Goal: Information Seeking & Learning: Learn about a topic

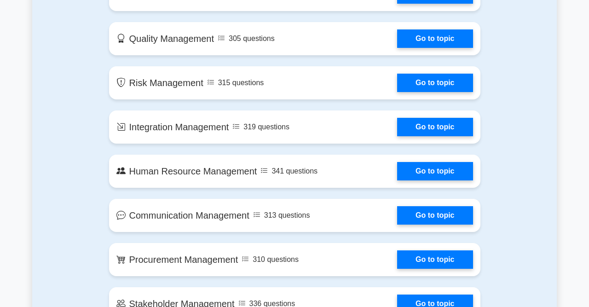
scroll to position [666, 0]
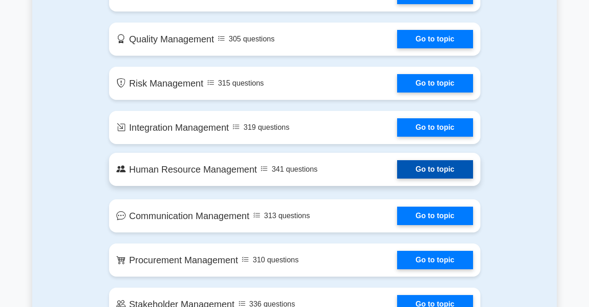
click at [416, 160] on link "Go to topic" at bounding box center [434, 169] width 75 height 18
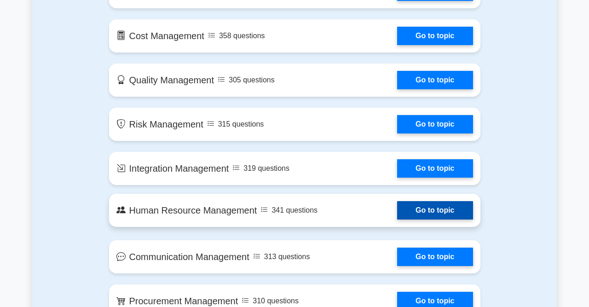
scroll to position [624, 0]
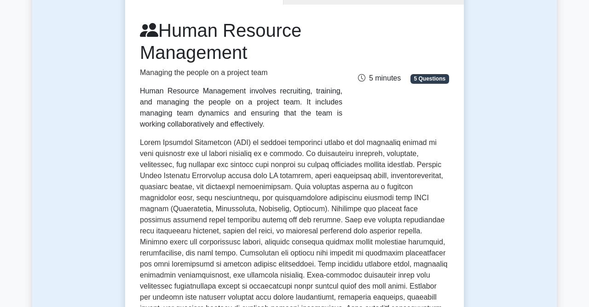
scroll to position [110, 0]
click at [442, 84] on div "Human Resource Management Managing the people on a project team Human Resource …" at bounding box center [294, 75] width 320 height 110
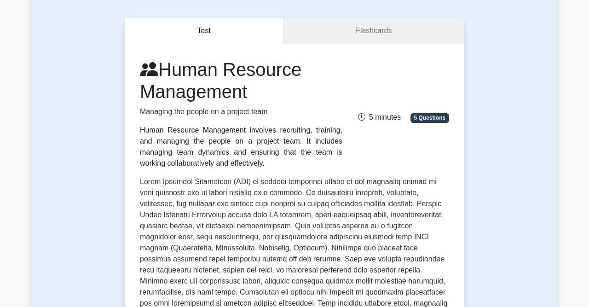
scroll to position [72, 0]
click at [214, 37] on button "Test" at bounding box center [204, 31] width 158 height 26
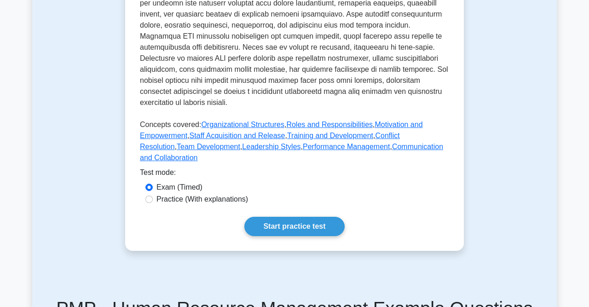
scroll to position [405, 0]
click at [149, 183] on input "Exam (Timed)" at bounding box center [148, 186] width 7 height 7
click at [147, 193] on div "Practice (With explanations)" at bounding box center [294, 198] width 298 height 11
click at [149, 195] on input "Practice (With explanations)" at bounding box center [148, 198] width 7 height 7
radio input "true"
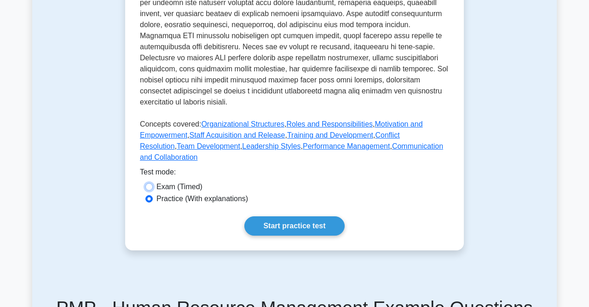
click at [148, 183] on input "Exam (Timed)" at bounding box center [148, 186] width 7 height 7
radio input "true"
click at [283, 216] on link "Start practice test" at bounding box center [294, 225] width 100 height 19
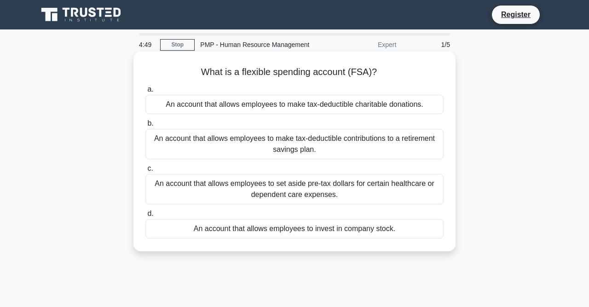
click at [338, 108] on div "An account that allows employees to make tax-deductible charitable donations." at bounding box center [294, 104] width 298 height 19
click at [145, 92] on input "a. An account that allows employees to make tax-deductible charitable donations." at bounding box center [145, 90] width 0 height 6
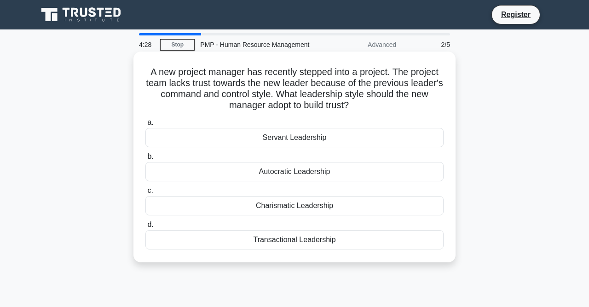
click at [335, 133] on div "Servant Leadership" at bounding box center [294, 137] width 298 height 19
click at [145, 126] on input "a. Servant Leadership" at bounding box center [145, 123] width 0 height 6
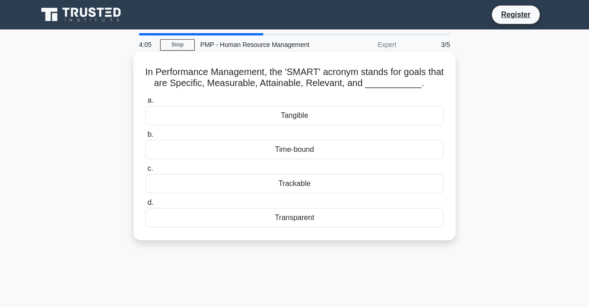
click at [335, 150] on div "Time-bound" at bounding box center [294, 149] width 298 height 19
click at [145, 138] on input "b. Time-bound" at bounding box center [145, 135] width 0 height 6
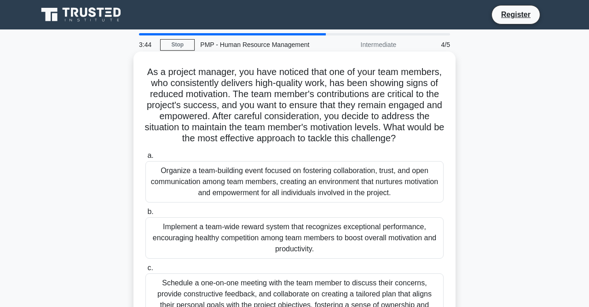
click at [331, 178] on div "Organize a team-building event focused on fostering collaboration, trust, and o…" at bounding box center [294, 181] width 298 height 41
click at [145, 159] on input "a. Organize a team-building event focused on fostering collaboration, trust, an…" at bounding box center [145, 156] width 0 height 6
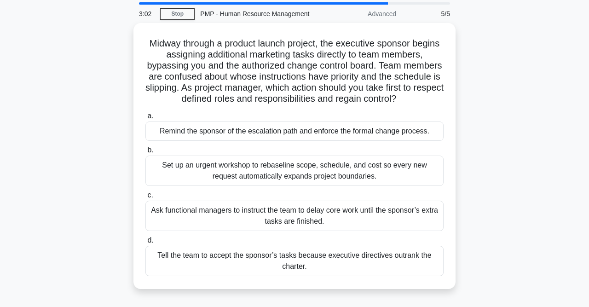
scroll to position [28, 0]
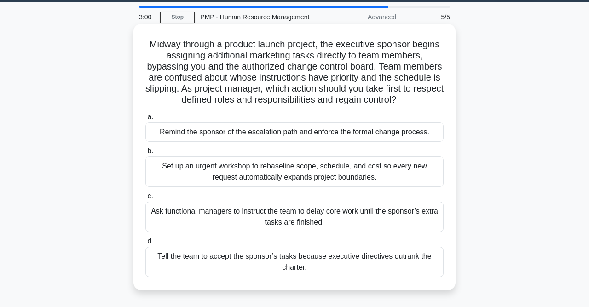
click at [320, 130] on div "Remind the sponsor of the escalation path and enforce the formal change process." at bounding box center [294, 131] width 298 height 19
click at [145, 120] on input "a. Remind the sponsor of the escalation path and enforce the formal change proc…" at bounding box center [145, 117] width 0 height 6
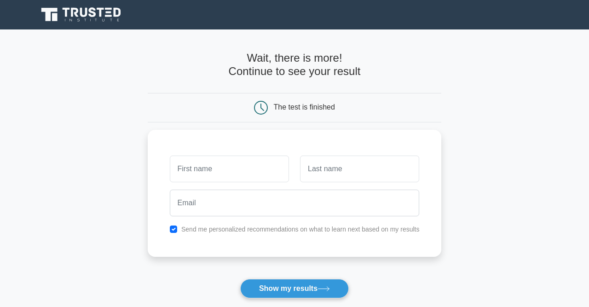
click at [283, 76] on h4 "Wait, there is more! Continue to see your result" at bounding box center [295, 65] width 294 height 27
click at [292, 296] on button "Show my results" at bounding box center [294, 288] width 109 height 19
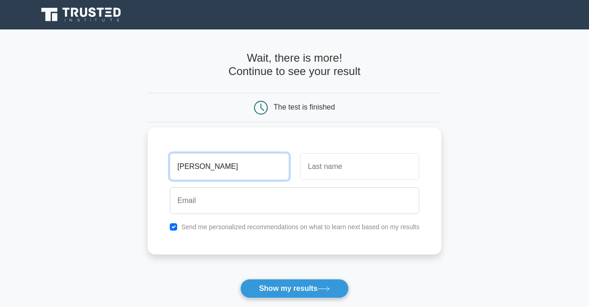
type input "paul"
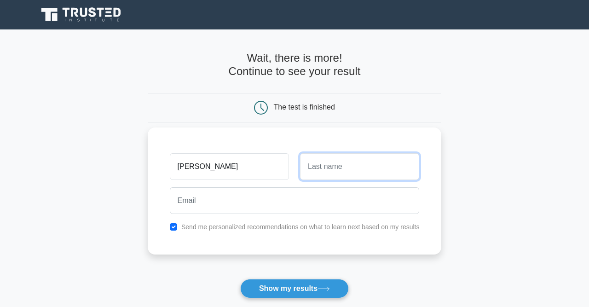
click at [374, 173] on input "text" at bounding box center [359, 166] width 119 height 27
type input "plumber"
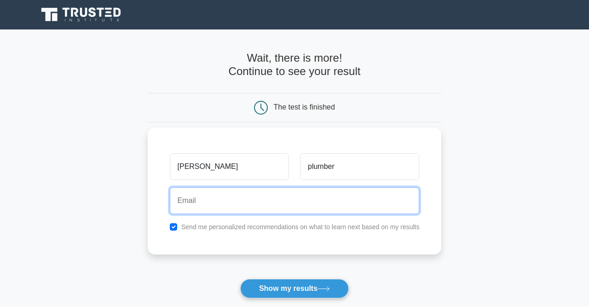
click at [252, 201] on input "email" at bounding box center [295, 200] width 250 height 27
type input "paulplumber.@gmail"
click at [240, 279] on button "Show my results" at bounding box center [294, 288] width 109 height 19
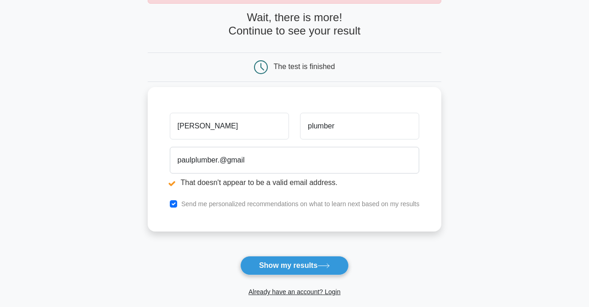
scroll to position [75, 0]
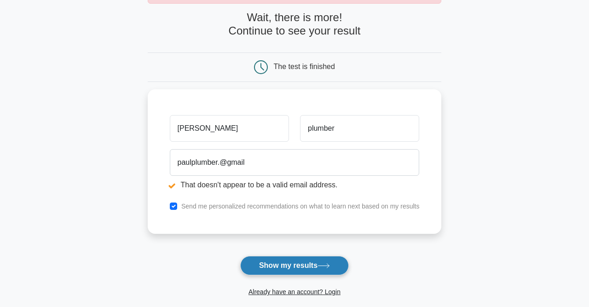
click at [287, 261] on button "Show my results" at bounding box center [294, 265] width 109 height 19
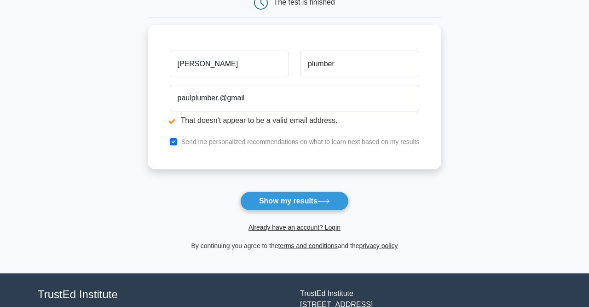
scroll to position [140, 0]
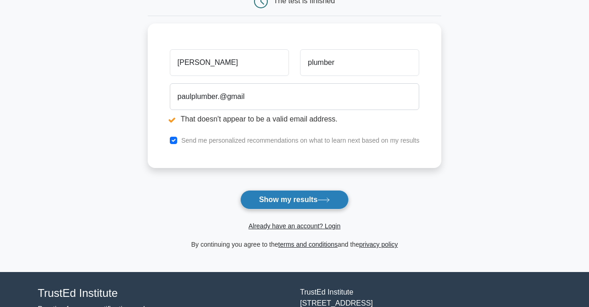
click at [280, 204] on button "Show my results" at bounding box center [294, 199] width 109 height 19
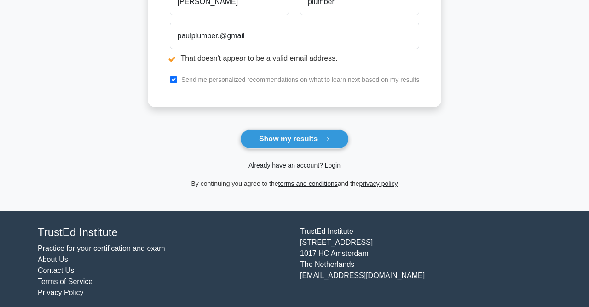
scroll to position [205, 0]
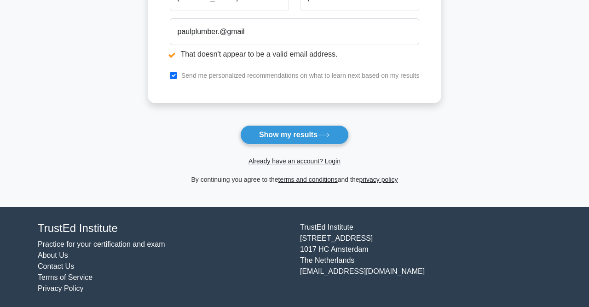
click at [331, 165] on span "Already have an account? Login" at bounding box center [294, 161] width 287 height 11
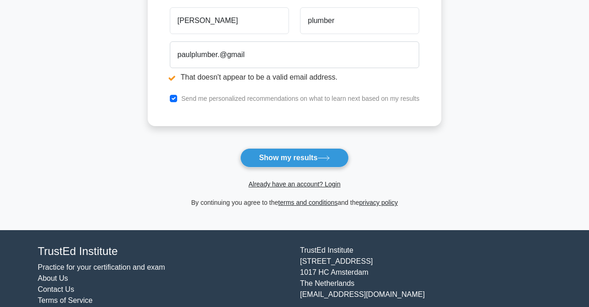
scroll to position [182, 0]
click at [329, 157] on icon at bounding box center [323, 158] width 11 height 4
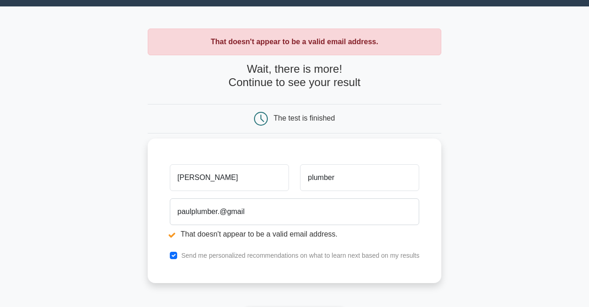
scroll to position [24, 0]
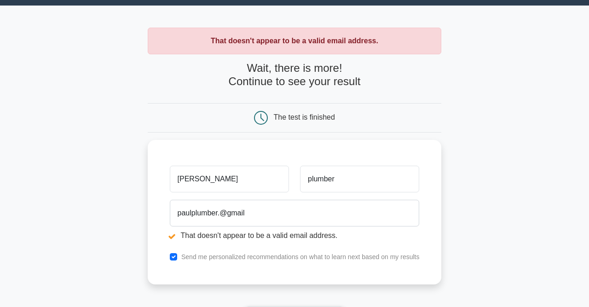
click at [322, 117] on div "The test is finished" at bounding box center [304, 117] width 61 height 8
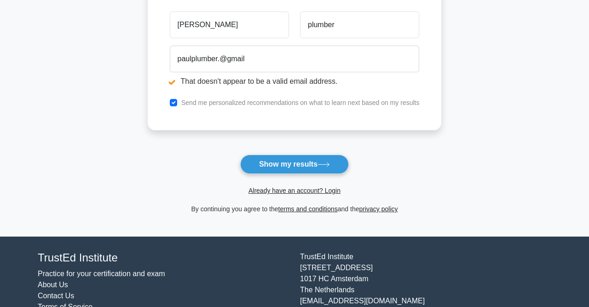
scroll to position [176, 0]
click at [174, 102] on input "checkbox" at bounding box center [173, 102] width 7 height 7
checkbox input "false"
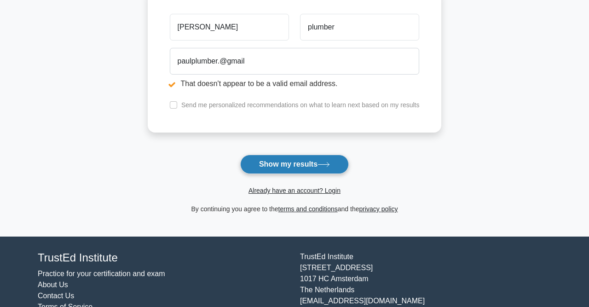
click at [277, 169] on button "Show my results" at bounding box center [294, 164] width 109 height 19
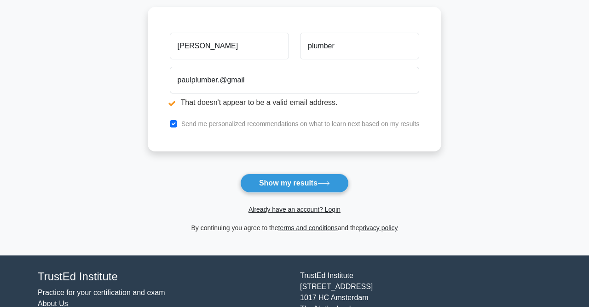
scroll to position [205, 0]
